Goal: Communication & Community: Participate in discussion

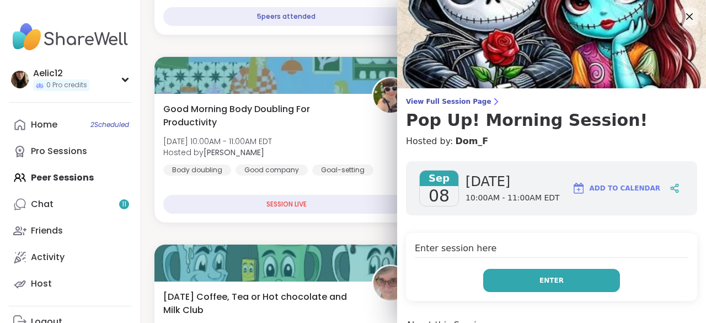
click at [539, 277] on span "Enter" at bounding box center [551, 280] width 24 height 10
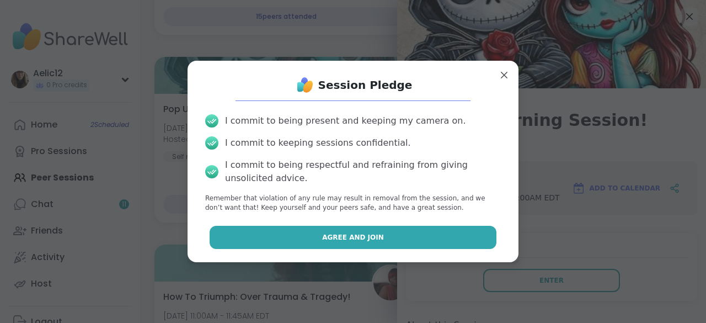
click at [440, 237] on button "Agree and Join" at bounding box center [353, 236] width 287 height 23
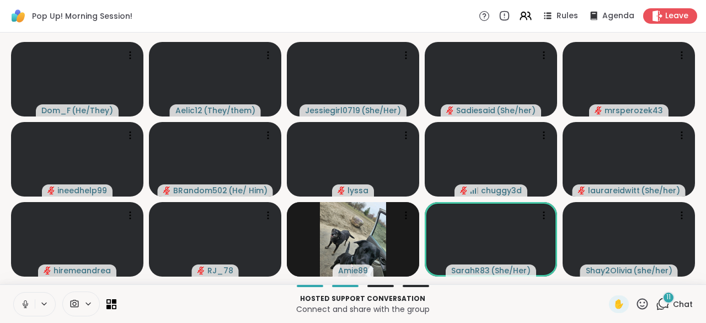
click at [28, 307] on icon at bounding box center [25, 304] width 10 height 10
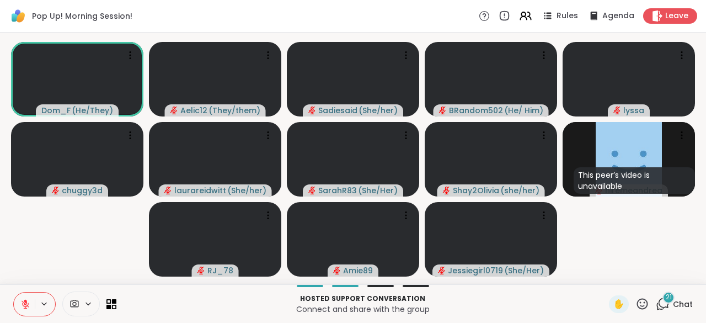
click at [28, 307] on icon at bounding box center [25, 304] width 10 height 10
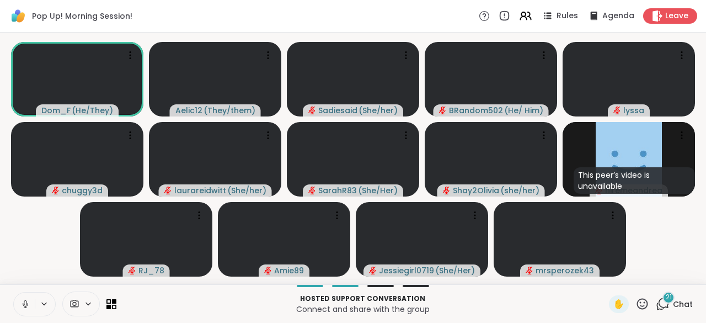
click at [28, 307] on icon at bounding box center [25, 304] width 10 height 10
drag, startPoint x: 28, startPoint y: 307, endPoint x: 30, endPoint y: 348, distance: 42.0
click at [30, 322] on html "Pop Up! Morning Session! Rules Agenda Leave Dom_F ( He/They ) Aelic12 ( They/th…" at bounding box center [353, 161] width 706 height 323
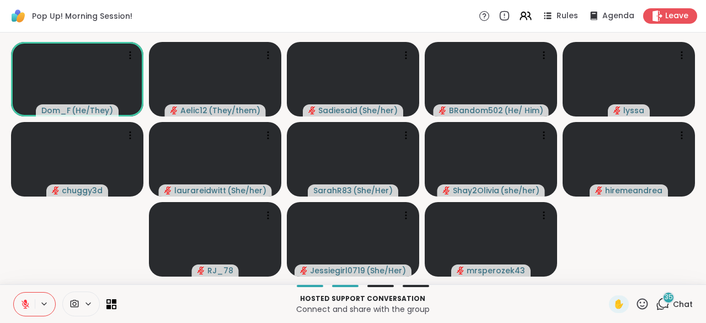
click at [31, 296] on button at bounding box center [24, 303] width 21 height 23
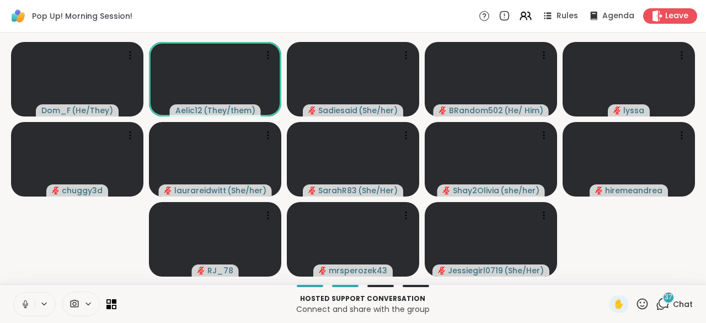
click at [28, 301] on icon at bounding box center [25, 304] width 10 height 10
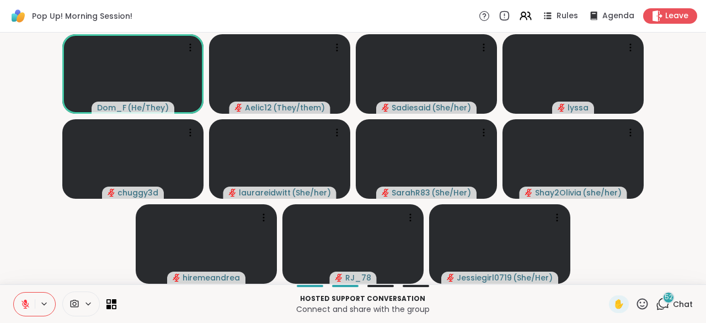
click at [635, 303] on icon at bounding box center [642, 304] width 14 height 14
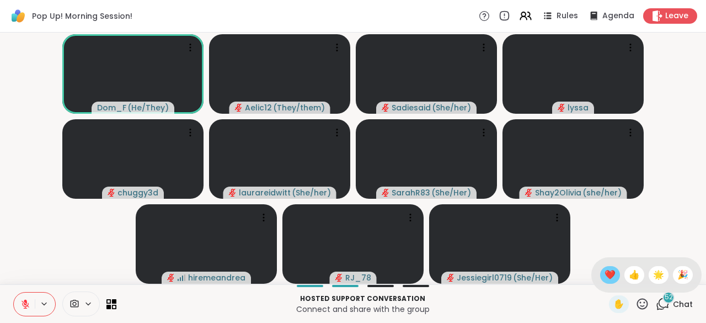
click at [604, 277] on span "❤️" at bounding box center [609, 274] width 11 height 13
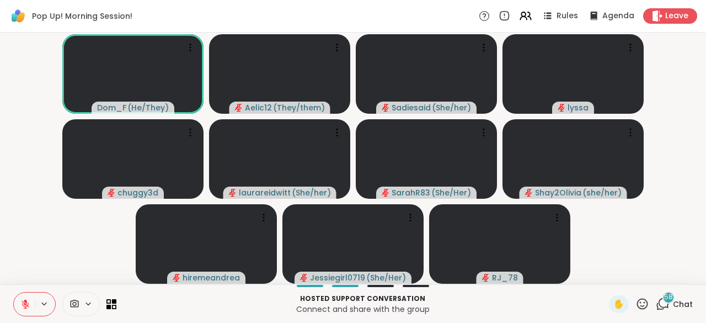
click at [23, 307] on icon at bounding box center [25, 304] width 10 height 10
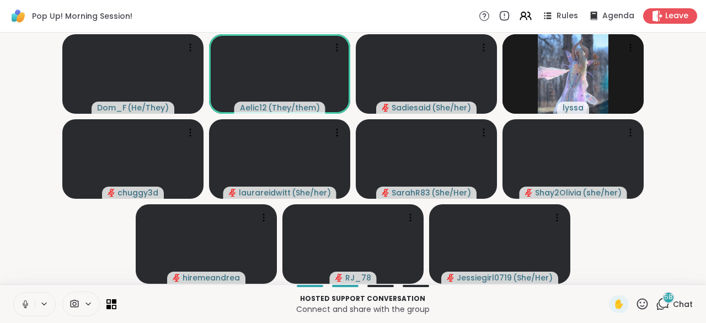
click at [23, 307] on icon at bounding box center [25, 304] width 10 height 10
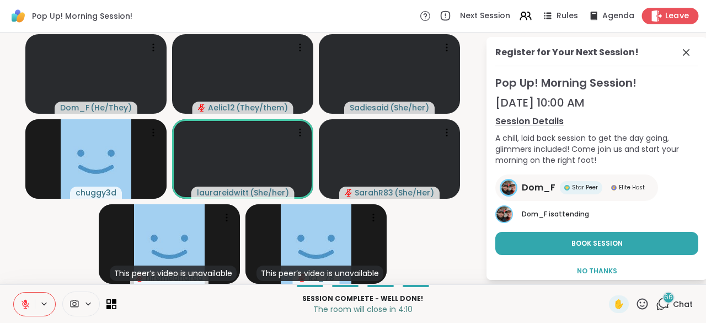
click at [655, 13] on div "Leave" at bounding box center [670, 16] width 57 height 16
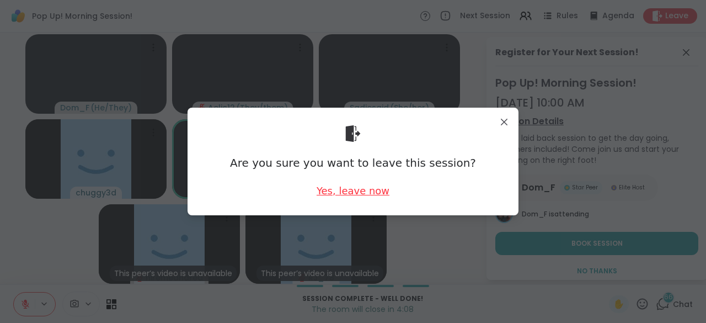
click at [345, 194] on div "Yes, leave now" at bounding box center [352, 191] width 73 height 14
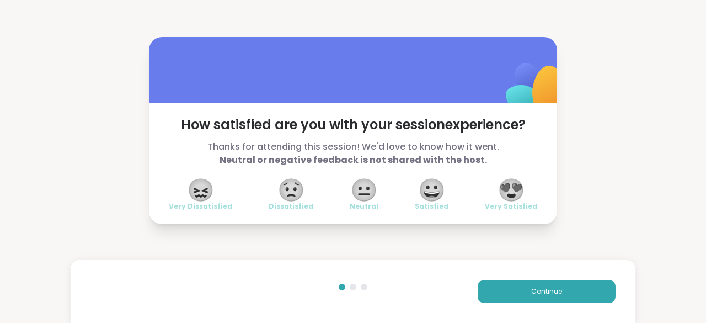
click at [501, 192] on span "😍" at bounding box center [511, 190] width 28 height 20
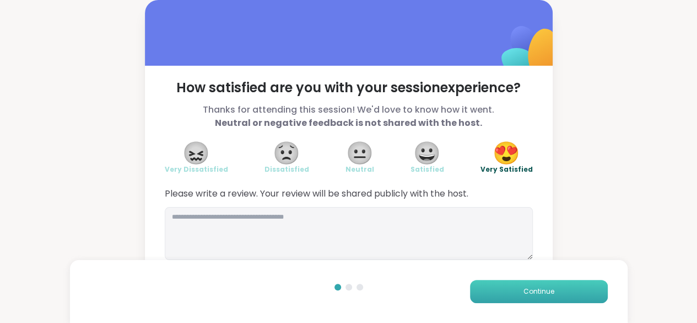
click at [513, 302] on button "Continue" at bounding box center [539, 291] width 138 height 23
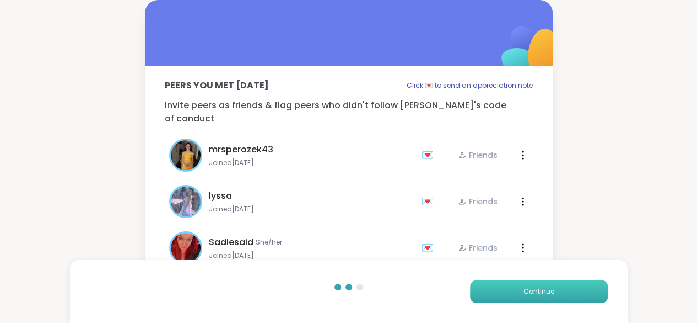
click at [518, 292] on button "Continue" at bounding box center [539, 291] width 138 height 23
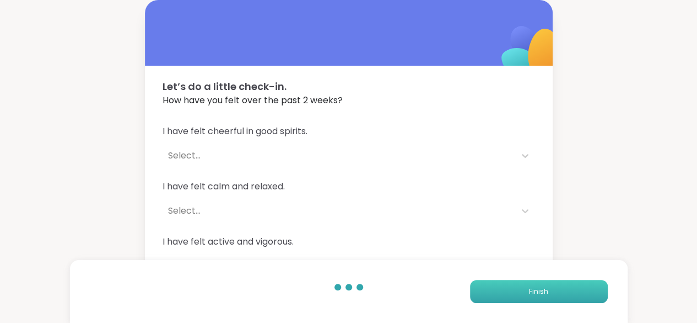
click at [518, 292] on button "Finish" at bounding box center [539, 291] width 138 height 23
